Goal: Transaction & Acquisition: Download file/media

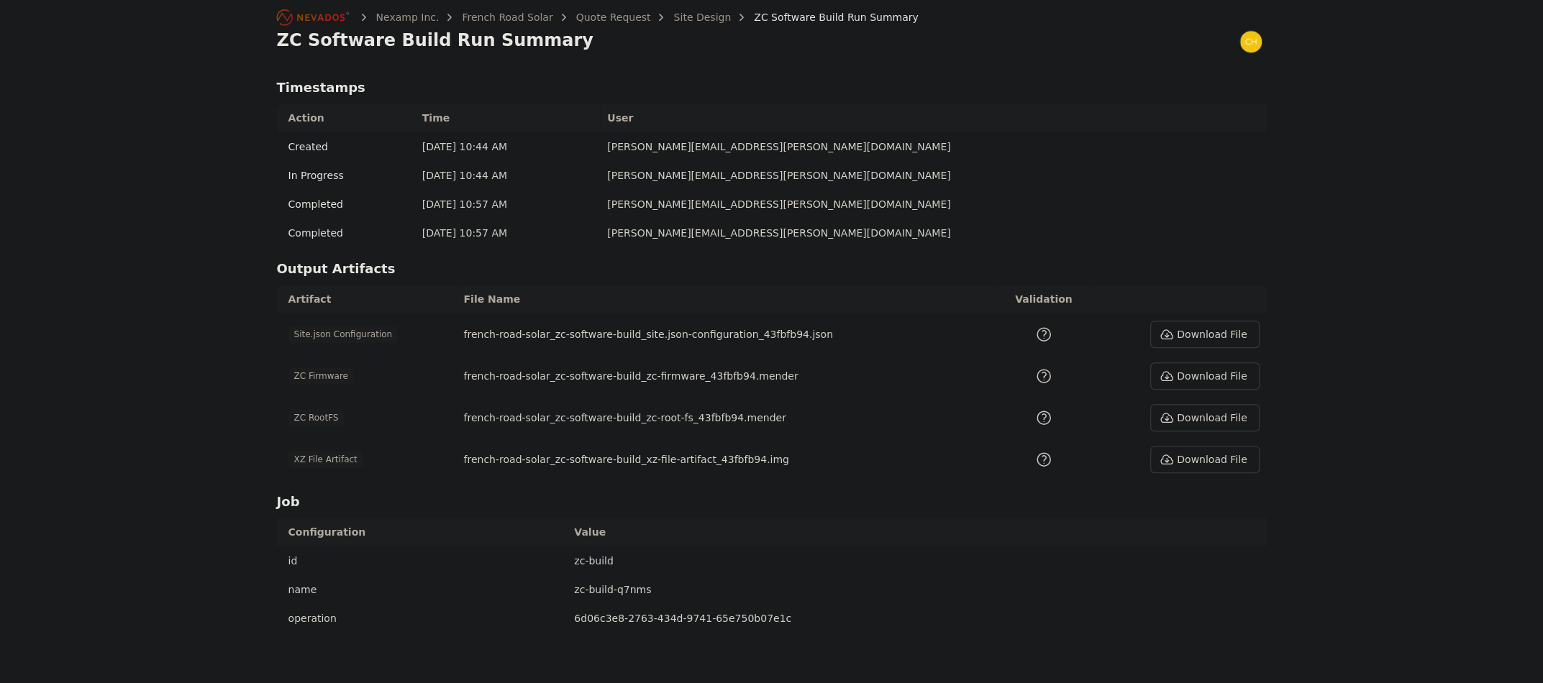
scroll to position [581, 0]
click at [1198, 460] on button "Download File" at bounding box center [1204, 455] width 109 height 27
